Goal: Find specific page/section: Find specific page/section

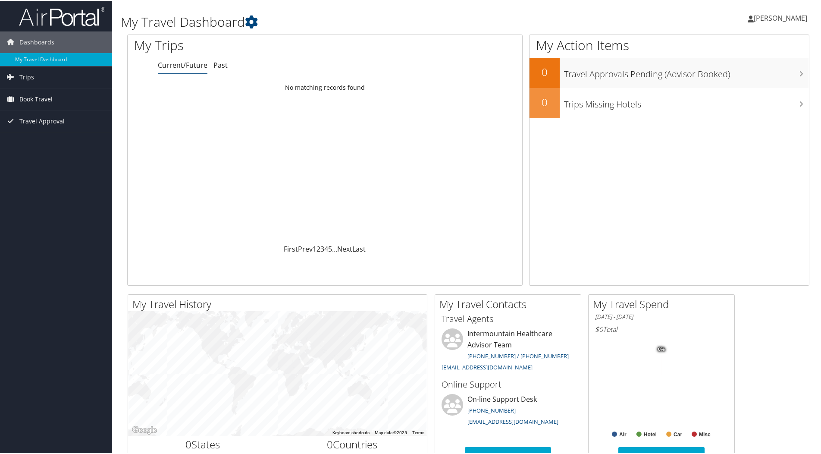
click at [769, 16] on span "[PERSON_NAME]" at bounding box center [780, 17] width 53 height 9
click at [723, 77] on link "View Travel Profile" at bounding box center [757, 76] width 96 height 15
click at [21, 77] on span "Trips" at bounding box center [26, 77] width 15 height 22
